Goal: Transaction & Acquisition: Purchase product/service

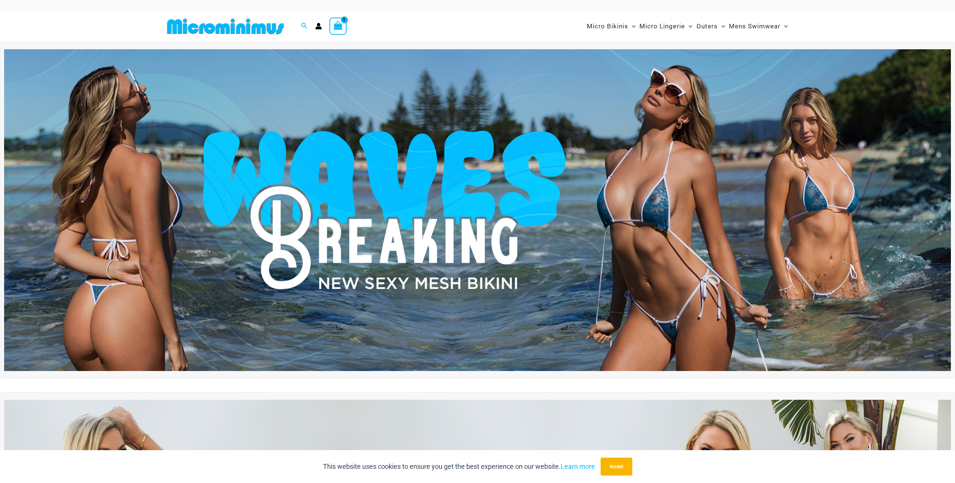
click at [680, 279] on img at bounding box center [477, 210] width 947 height 322
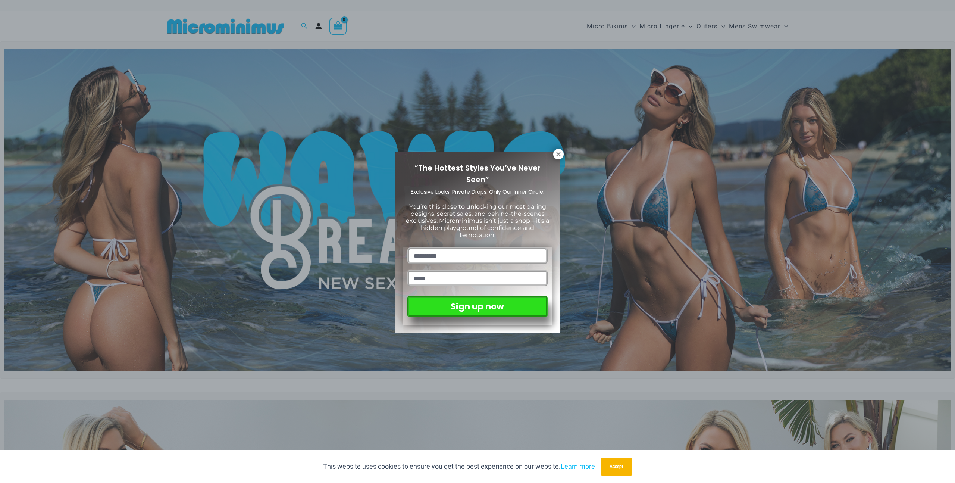
click at [572, 150] on div "“The Hottest Styles You’ve Never Seen” Exclusive Looks. Private Drops. Only Our…" at bounding box center [477, 241] width 955 height 483
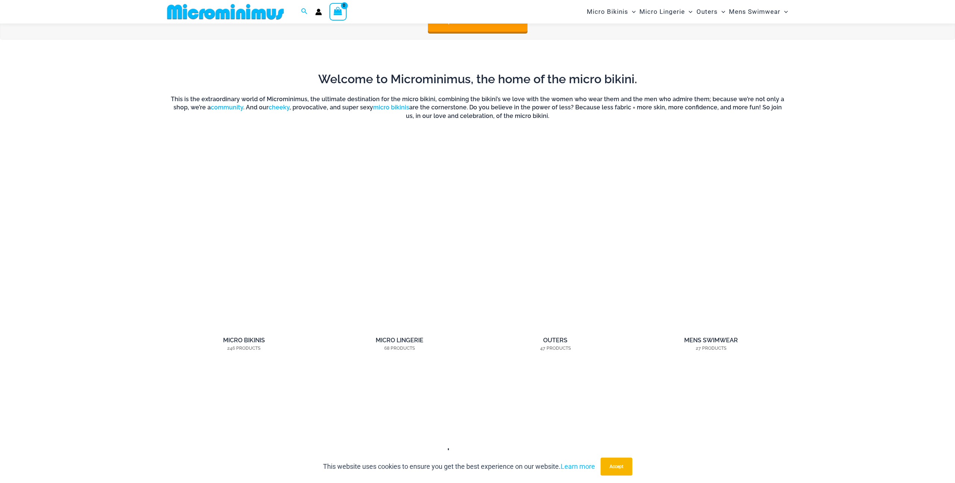
scroll to position [713, 0]
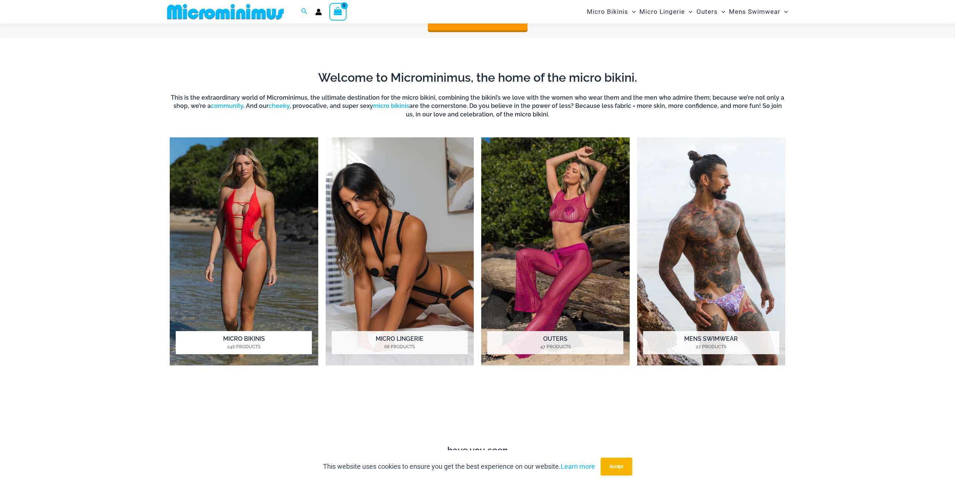
click at [266, 254] on img "Visit product category Micro Bikinis" at bounding box center [244, 251] width 149 height 228
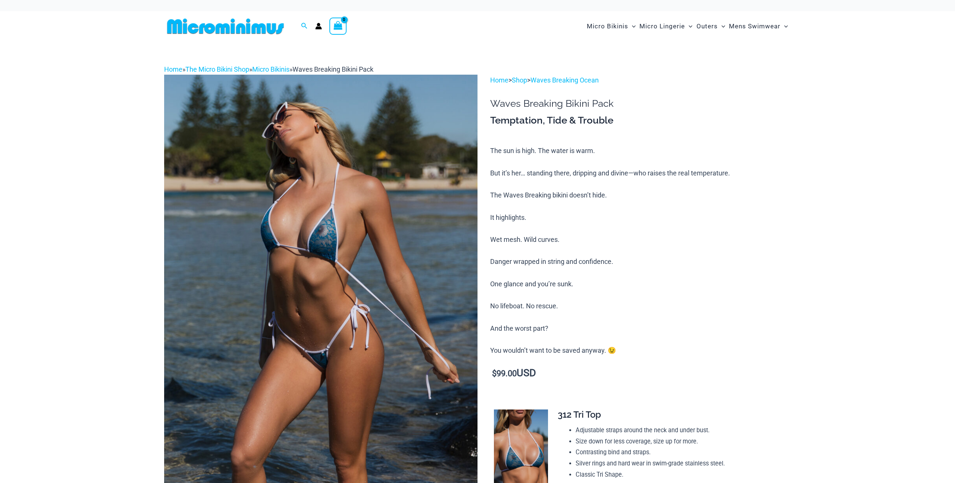
scroll to position [47, 0]
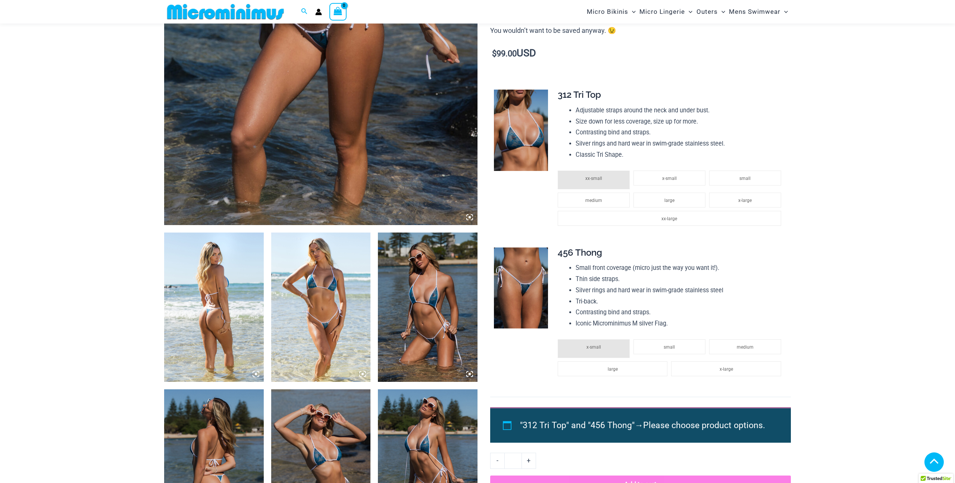
click at [313, 310] on img at bounding box center [321, 306] width 100 height 149
click at [360, 373] on icon at bounding box center [360, 371] width 1 height 1
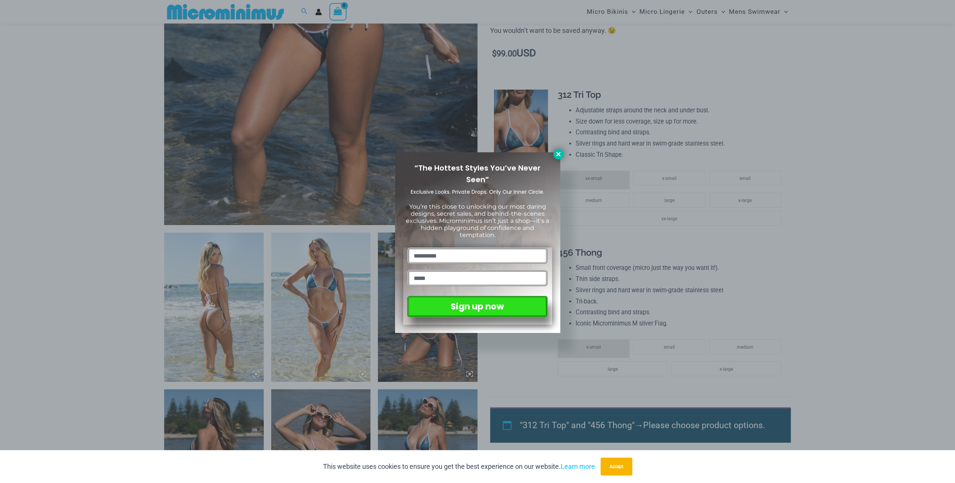
click at [561, 157] on button at bounding box center [558, 154] width 10 height 10
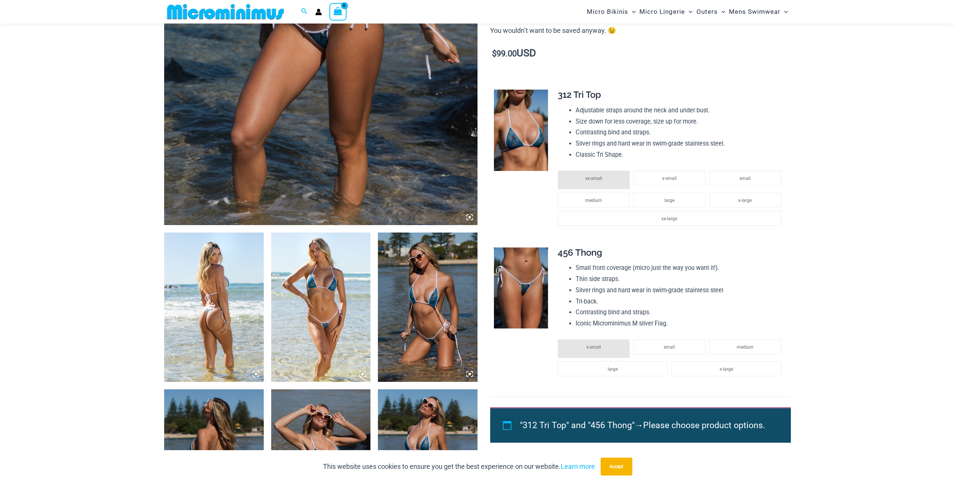
click at [363, 370] on img at bounding box center [321, 306] width 100 height 149
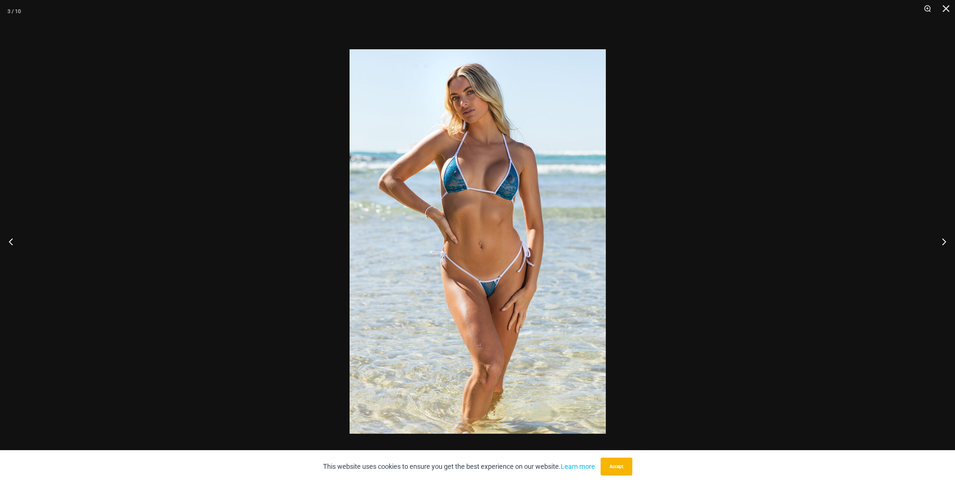
click at [363, 376] on img at bounding box center [478, 241] width 256 height 384
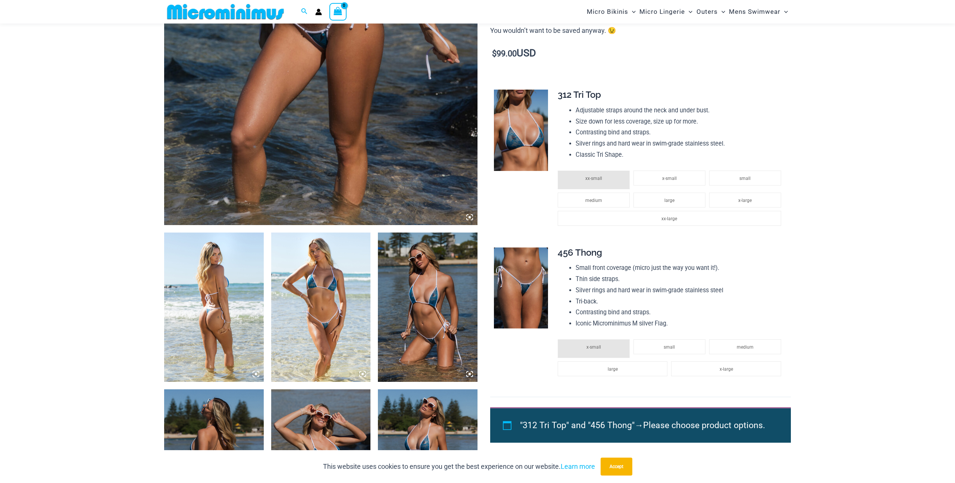
click at [344, 298] on img at bounding box center [321, 306] width 100 height 149
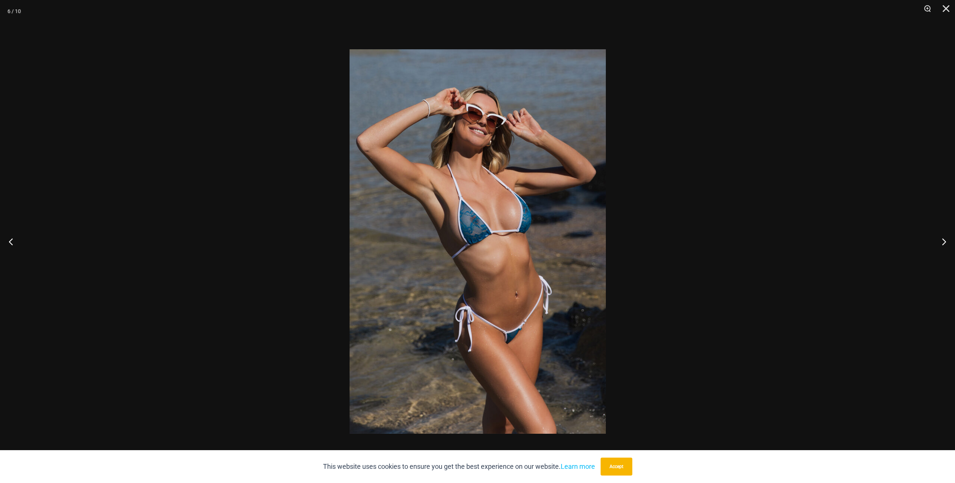
click at [802, 275] on div at bounding box center [477, 241] width 955 height 483
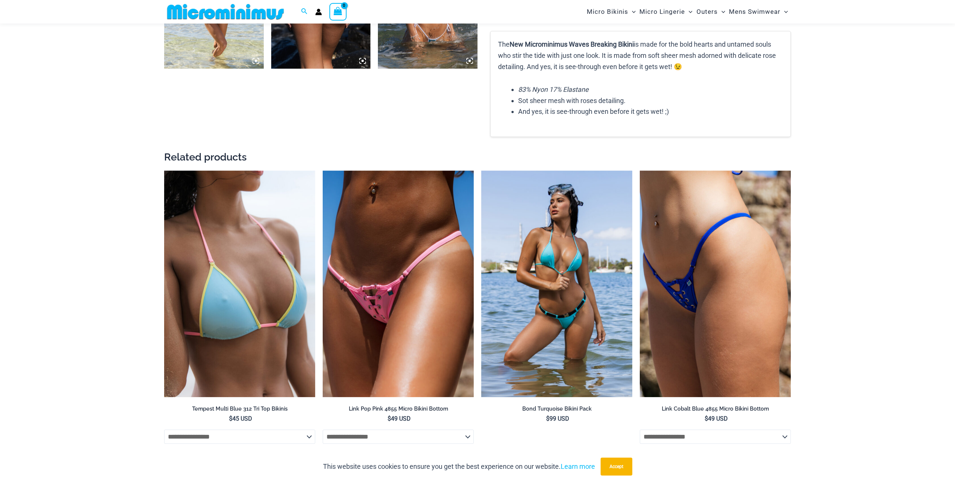
scroll to position [947, 0]
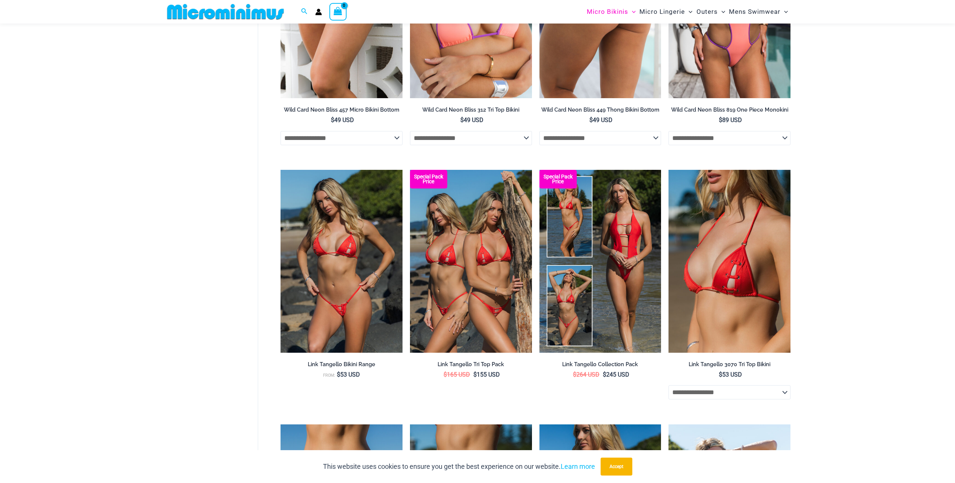
scroll to position [571, 0]
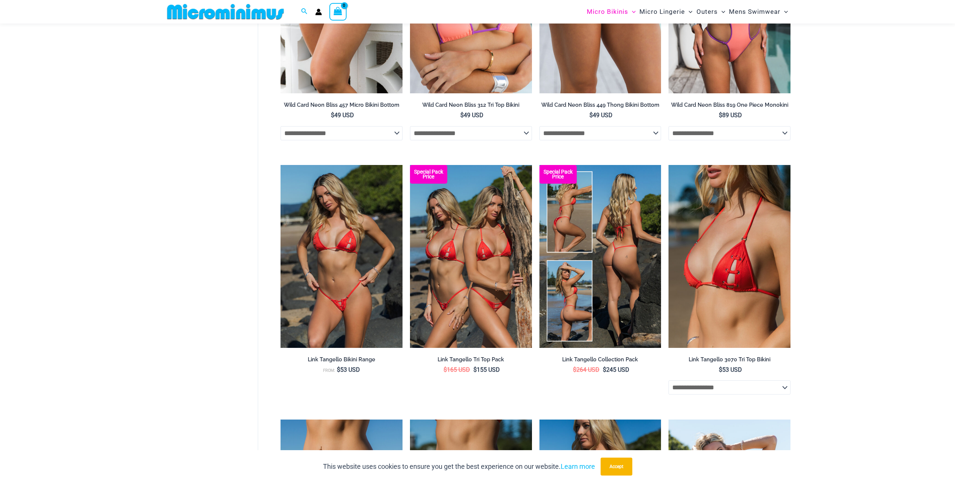
click at [628, 292] on img at bounding box center [601, 256] width 122 height 183
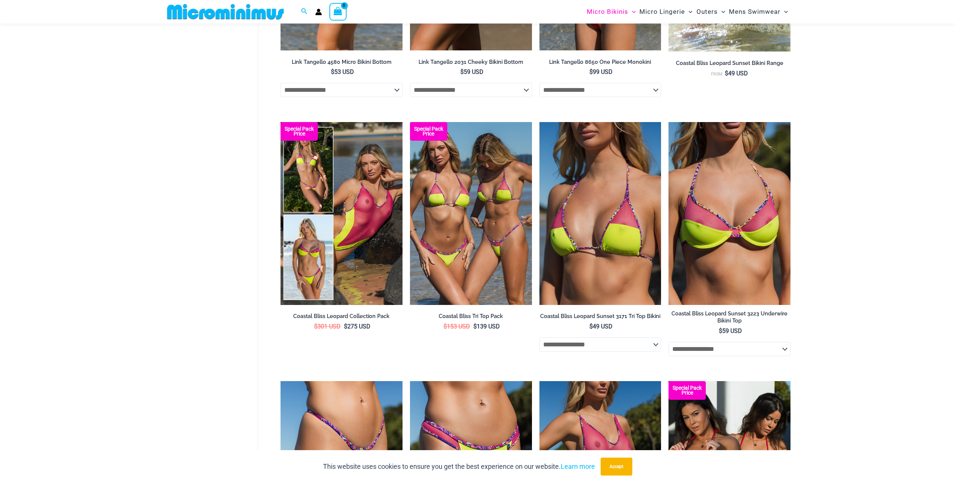
scroll to position [1123, 0]
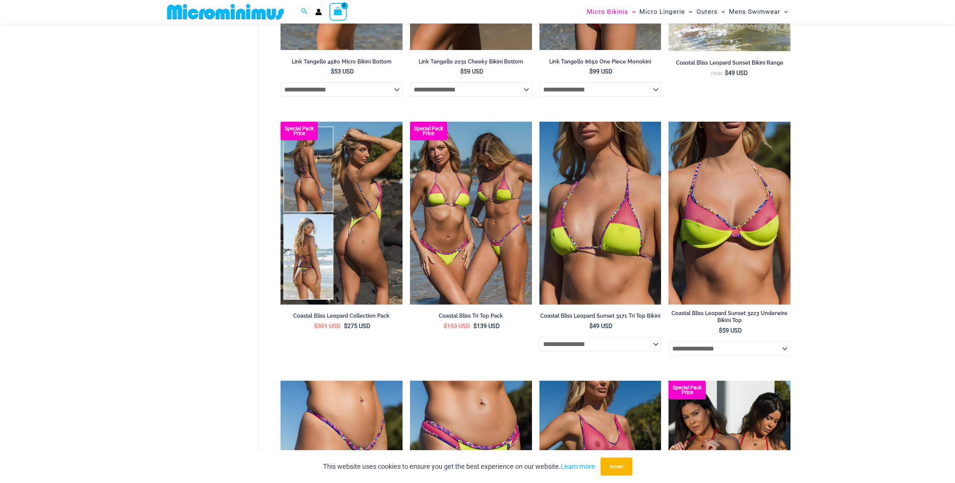
click at [362, 229] on img at bounding box center [342, 213] width 122 height 183
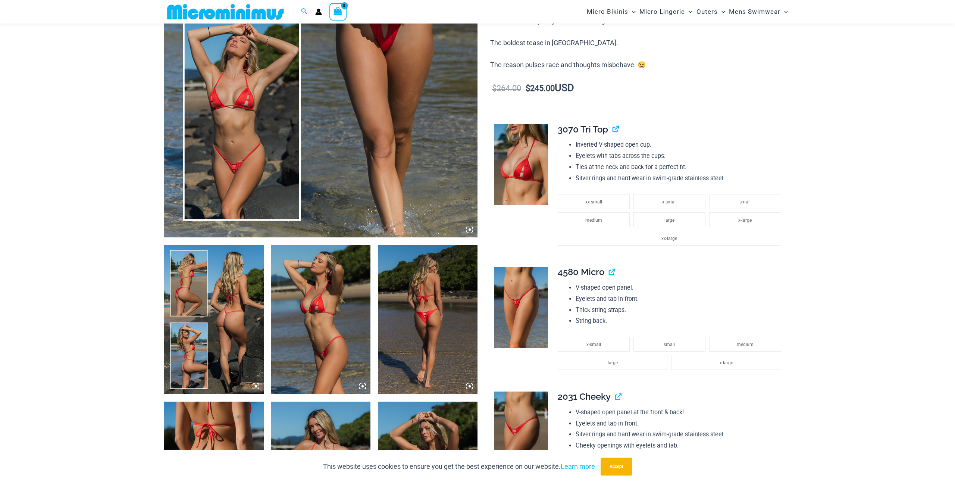
scroll to position [326, 0]
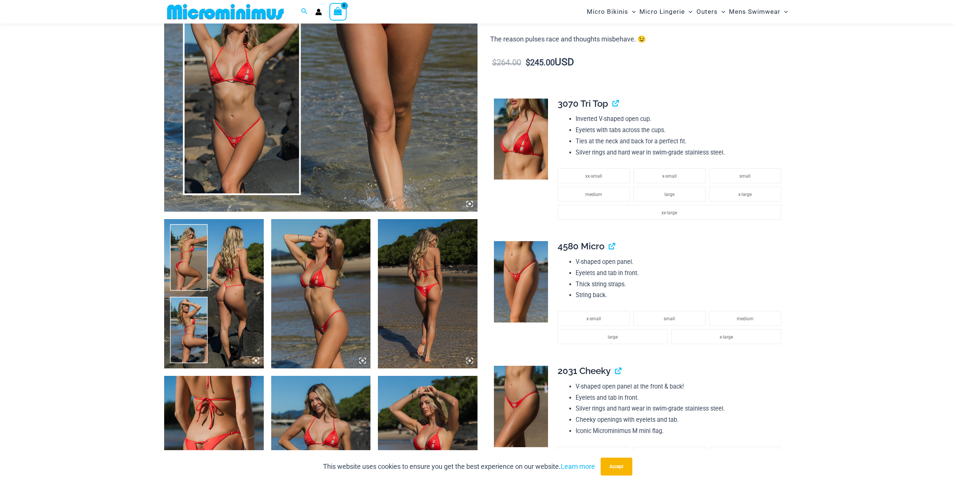
click at [438, 326] on img at bounding box center [428, 293] width 100 height 149
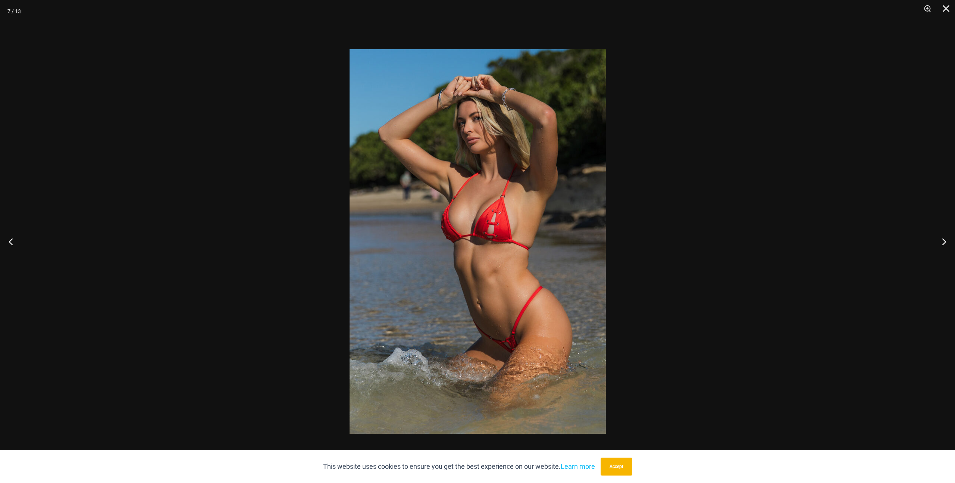
click at [719, 259] on div at bounding box center [477, 241] width 955 height 483
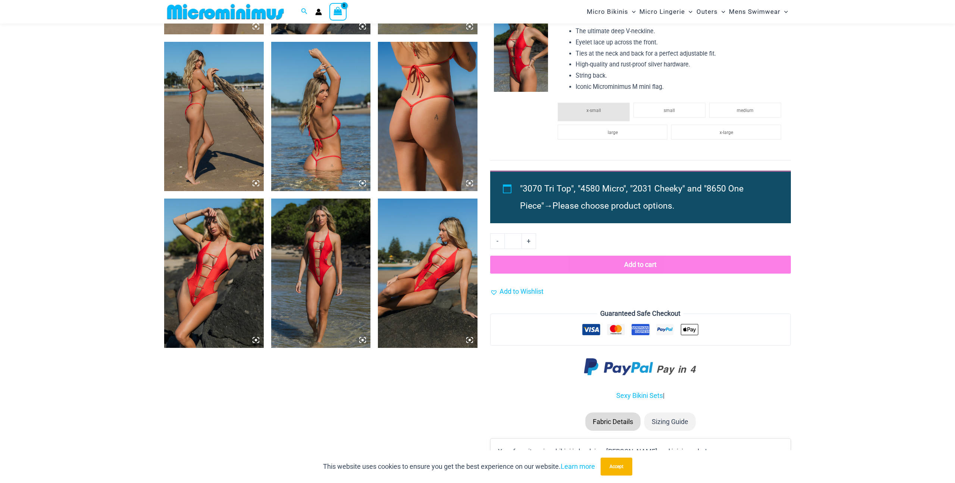
scroll to position [844, 0]
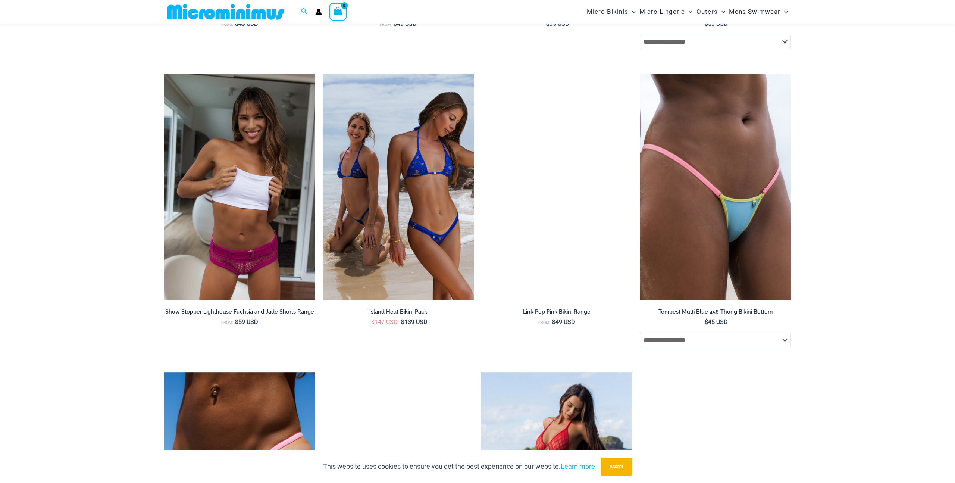
scroll to position [2092, 0]
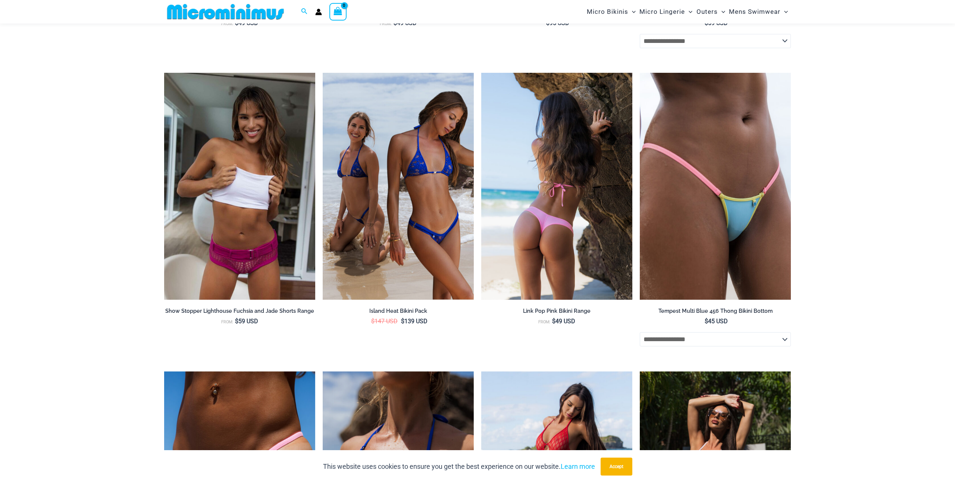
click at [571, 184] on img at bounding box center [556, 186] width 151 height 227
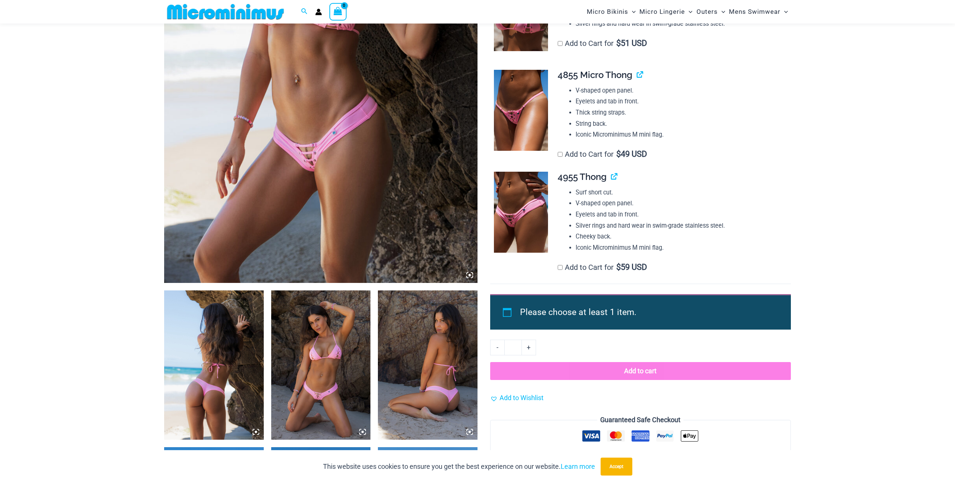
click at [321, 396] on img at bounding box center [321, 364] width 100 height 149
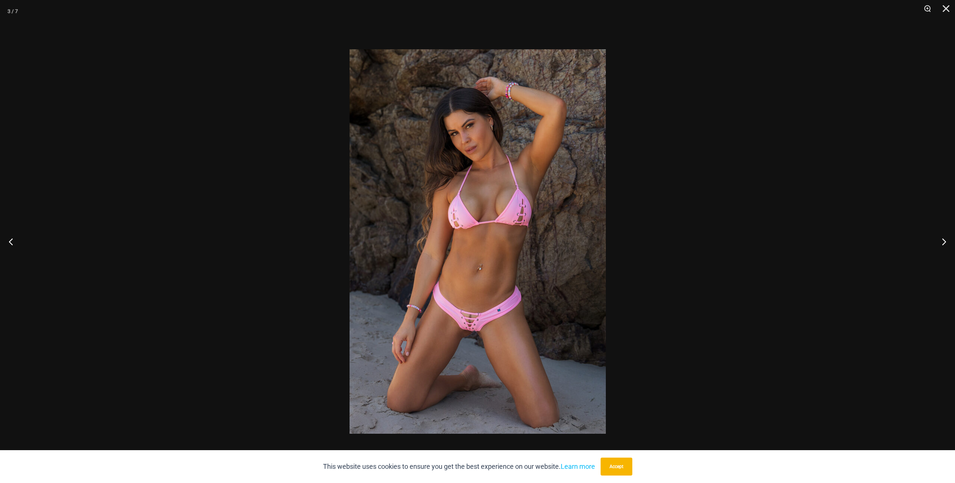
click at [248, 184] on div at bounding box center [477, 241] width 955 height 483
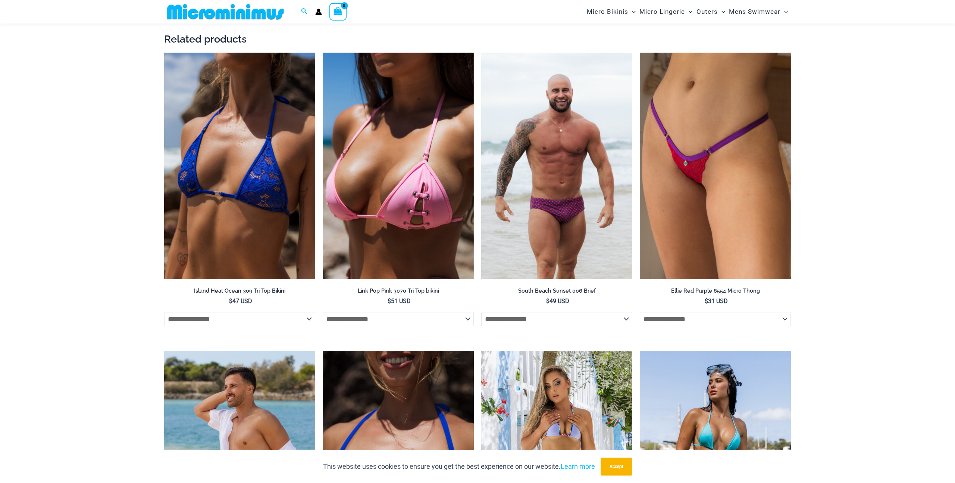
scroll to position [1436, 0]
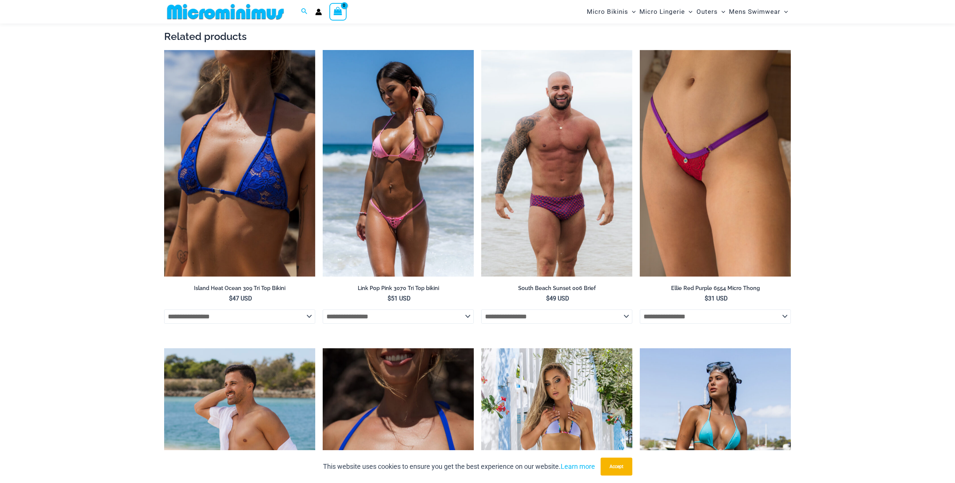
click at [409, 197] on img at bounding box center [398, 163] width 151 height 227
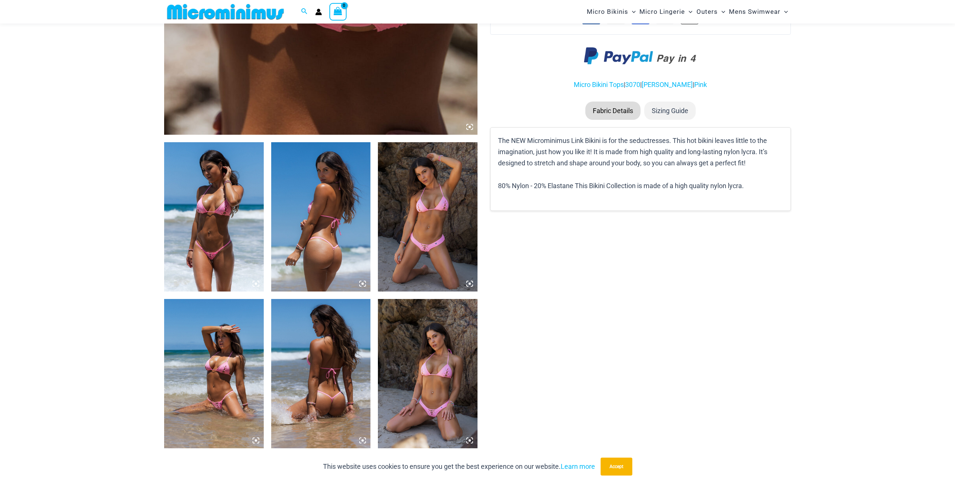
scroll to position [408, 0]
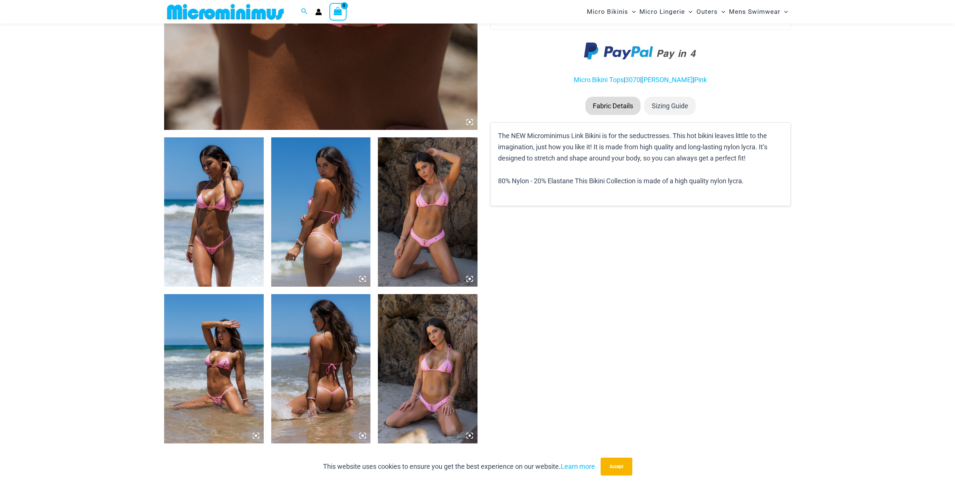
click at [428, 234] on img at bounding box center [428, 211] width 100 height 149
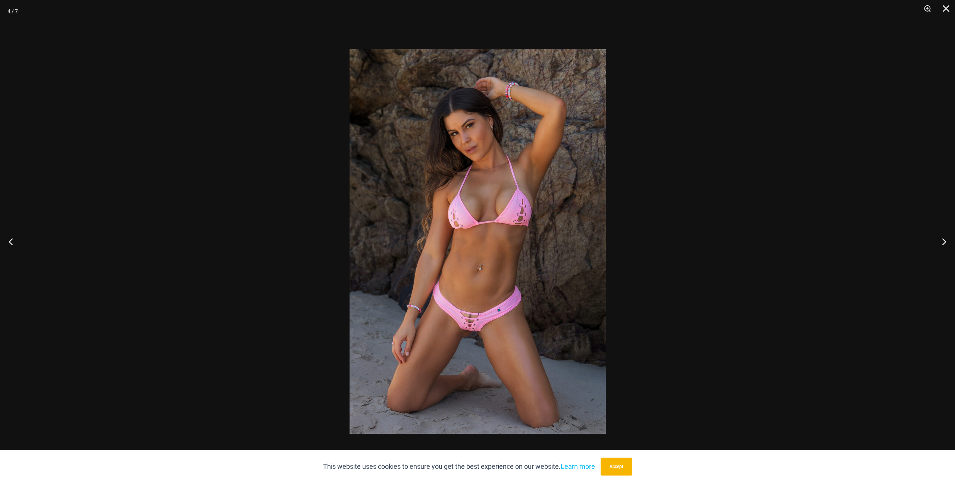
click at [279, 253] on div at bounding box center [477, 241] width 955 height 483
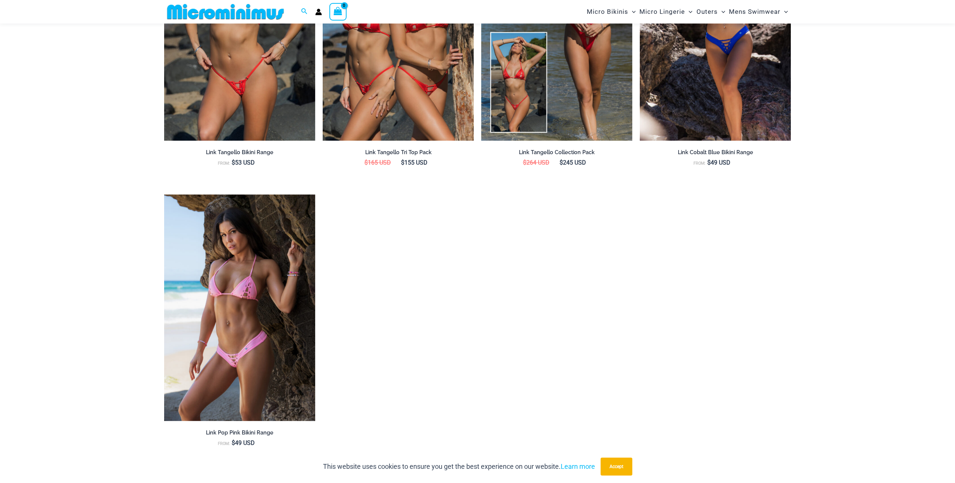
scroll to position [1252, 0]
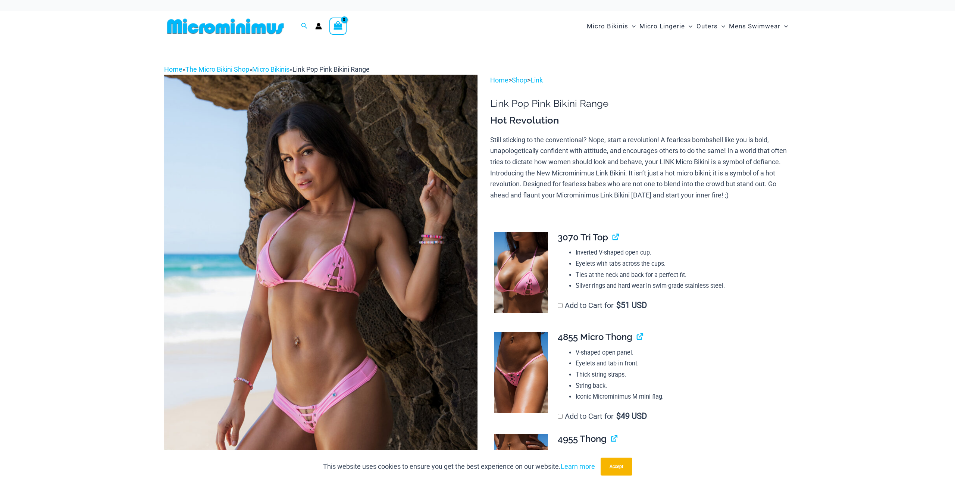
click at [173, 74] on div "Home » The Micro Bikini Shop » Micro Bikinis » Link Pop Pink Bikini Range" at bounding box center [477, 69] width 627 height 11
click at [174, 68] on link "Home" at bounding box center [173, 69] width 18 height 8
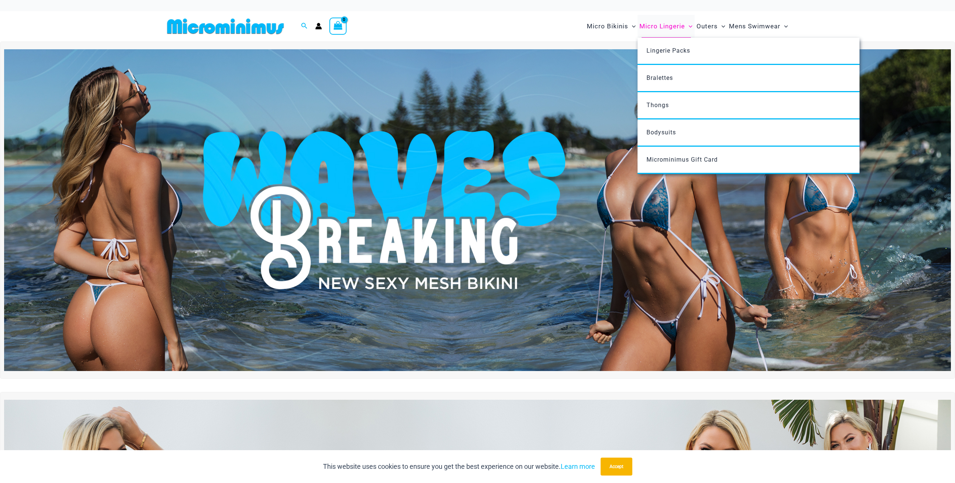
click at [675, 25] on span "Micro Lingerie" at bounding box center [663, 26] width 46 height 19
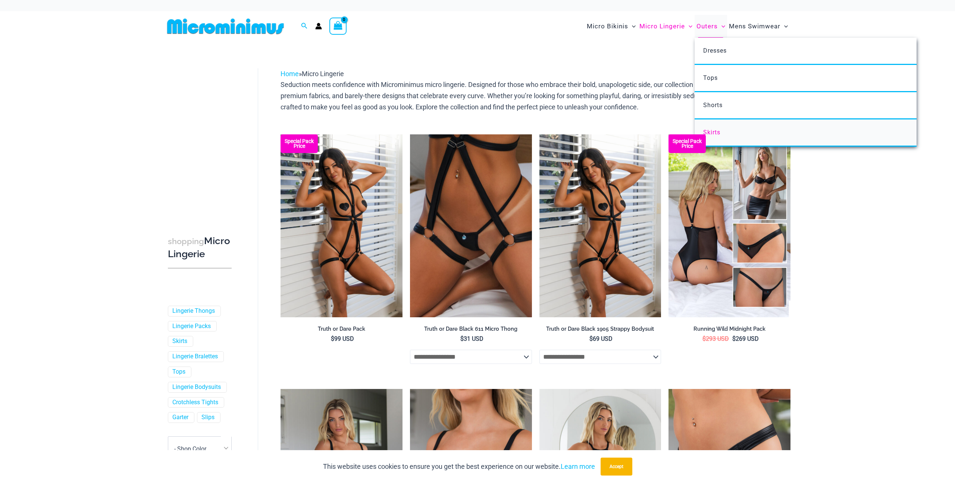
click at [715, 128] on link "Skirts" at bounding box center [806, 132] width 222 height 27
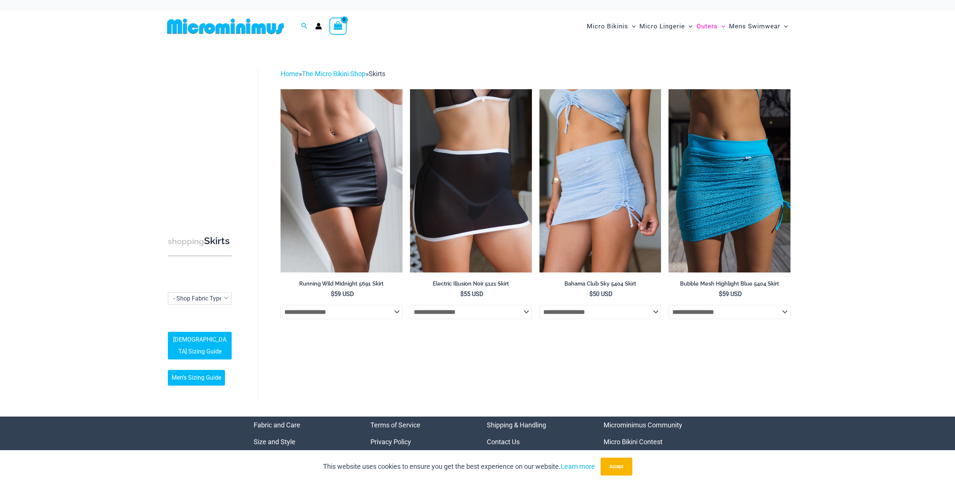
click at [229, 21] on img at bounding box center [225, 26] width 123 height 17
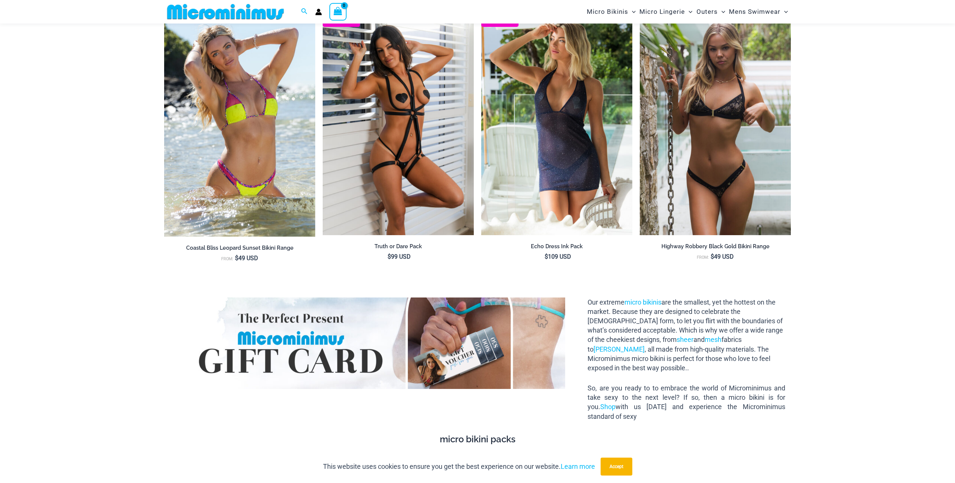
scroll to position [1173, 0]
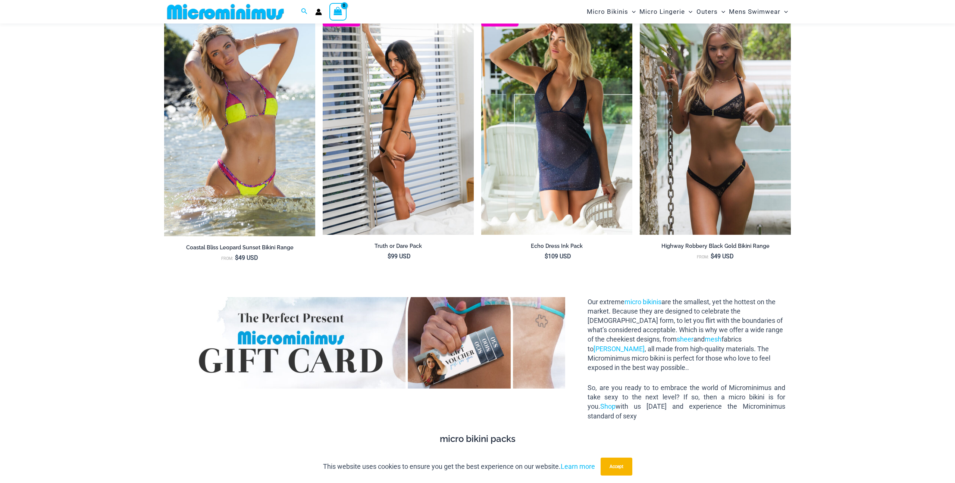
click at [383, 107] on img at bounding box center [398, 121] width 151 height 227
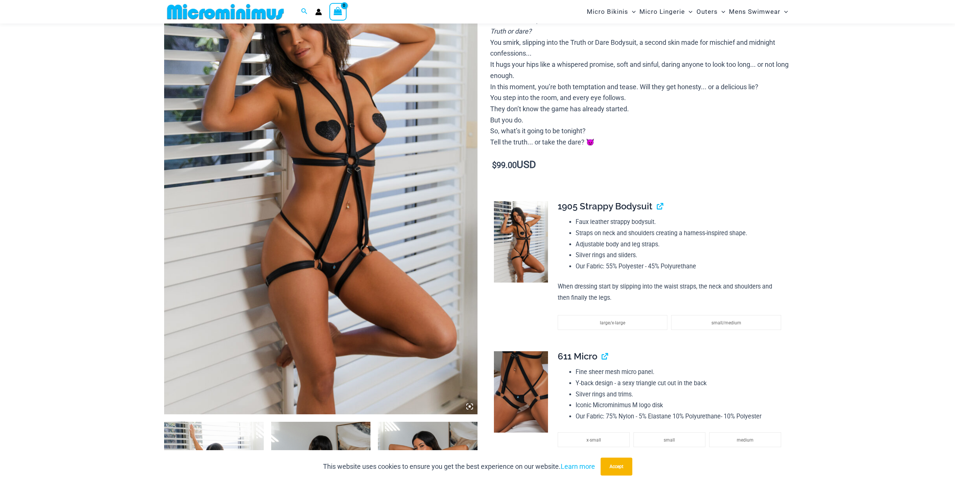
scroll to position [125, 0]
